Goal: Task Accomplishment & Management: Use online tool/utility

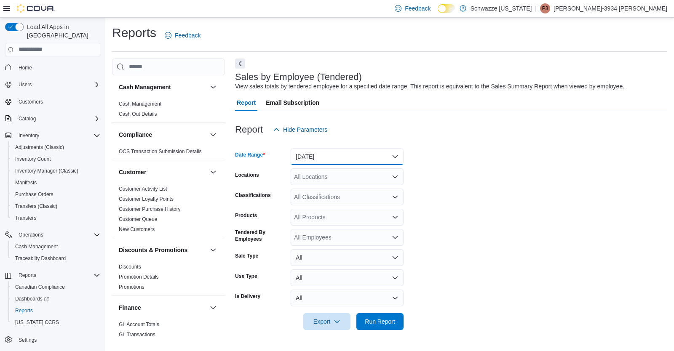
click at [345, 162] on button "[DATE]" at bounding box center [347, 156] width 113 height 17
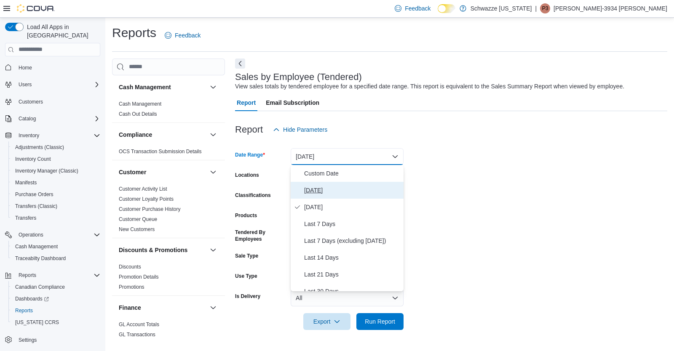
click at [326, 193] on span "[DATE]" at bounding box center [352, 190] width 96 height 10
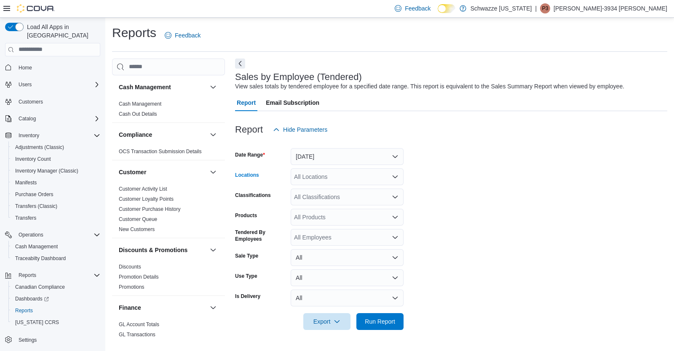
click at [313, 180] on div "All Locations" at bounding box center [347, 176] width 113 height 17
type input "***"
click at [334, 195] on button "EDW01 [GEOGRAPHIC_DATA]" at bounding box center [347, 191] width 113 height 12
click at [372, 326] on span "Run Report" at bounding box center [379, 321] width 37 height 17
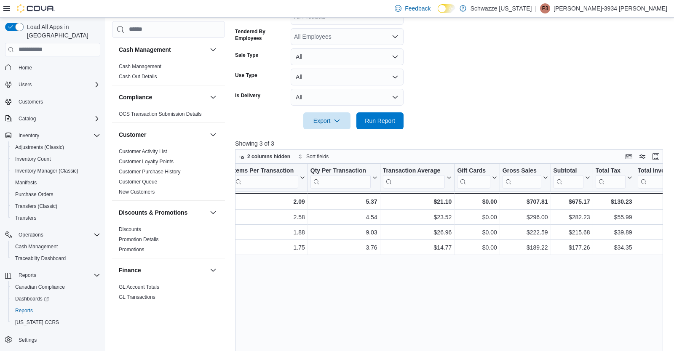
scroll to position [0, 230]
click at [51, 168] on span "Inventory Manager (Classic)" at bounding box center [46, 171] width 63 height 7
